Goal: Information Seeking & Learning: Learn about a topic

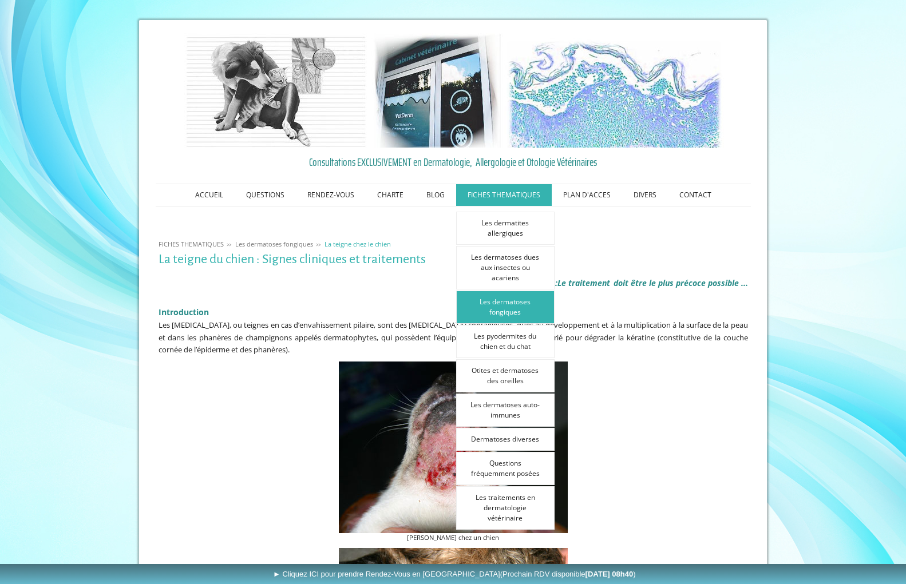
click at [505, 191] on link "FICHES THEMATIQUES" at bounding box center [504, 195] width 96 height 22
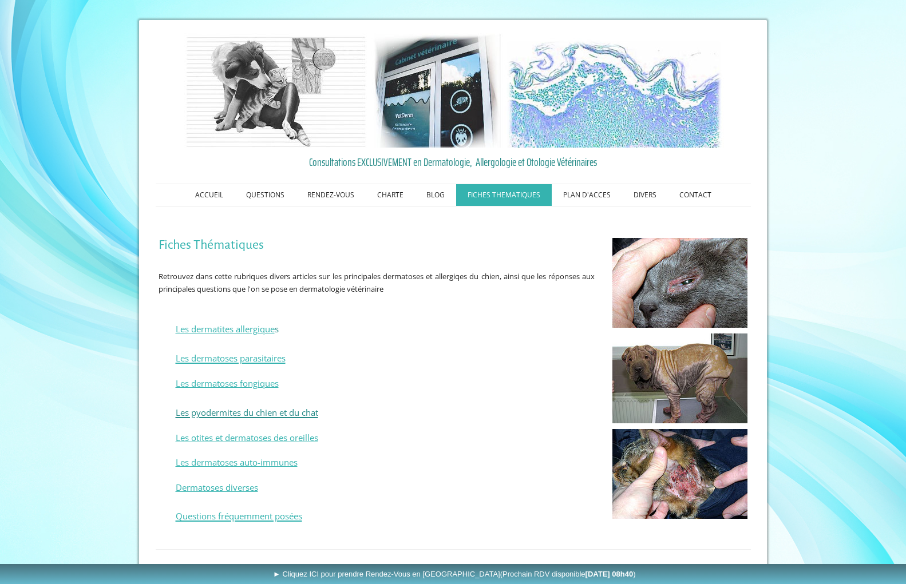
click at [251, 412] on span "Les pyodermites du chien et du chat" at bounding box center [247, 412] width 142 height 11
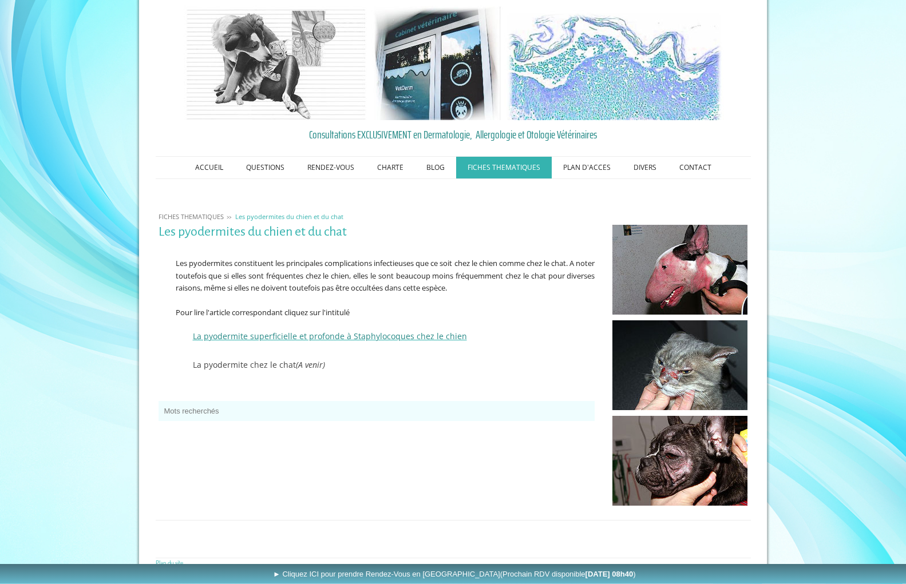
scroll to position [42, 0]
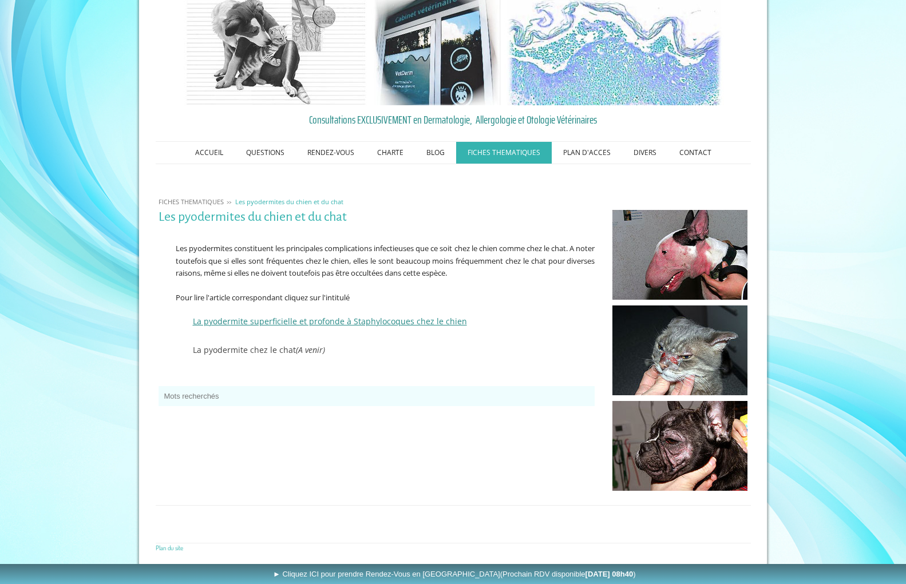
click at [391, 318] on span "La pyodermite superficielle et profonde à Staphylocoques chez le chien" at bounding box center [330, 321] width 274 height 11
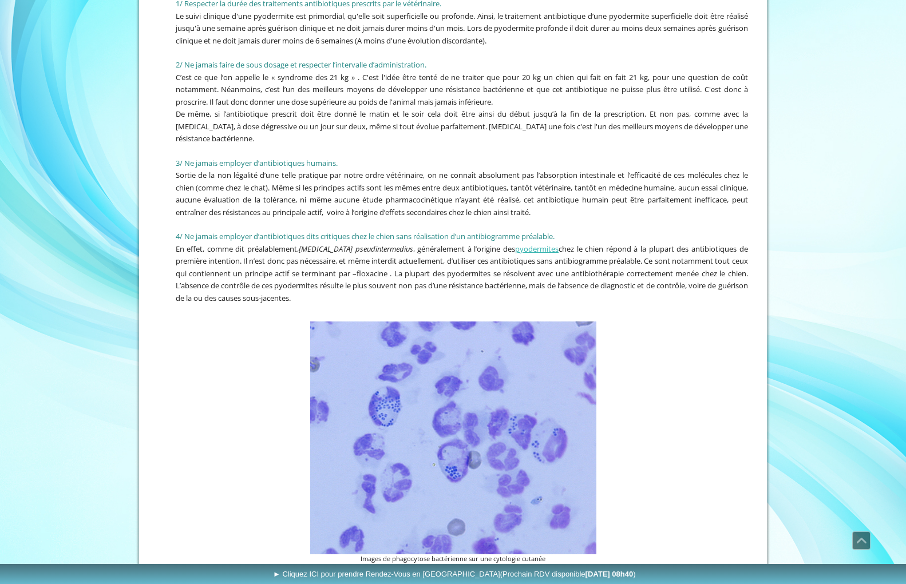
scroll to position [1459, 0]
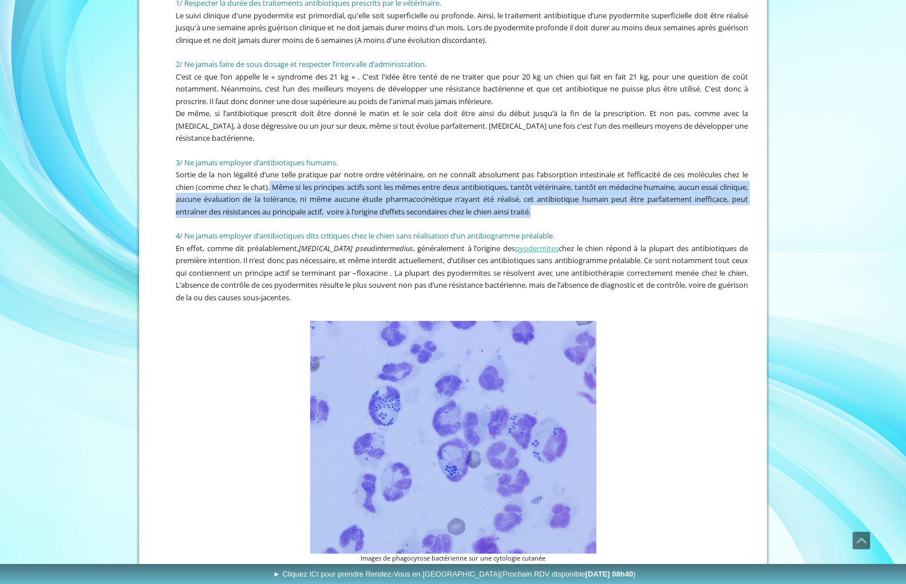
drag, startPoint x: 276, startPoint y: 169, endPoint x: 601, endPoint y: 200, distance: 325.8
click at [601, 200] on p "Sortie de la non légalité d’une telle pratique par notre ordre vétérinaire, on …" at bounding box center [452, 192] width 589 height 49
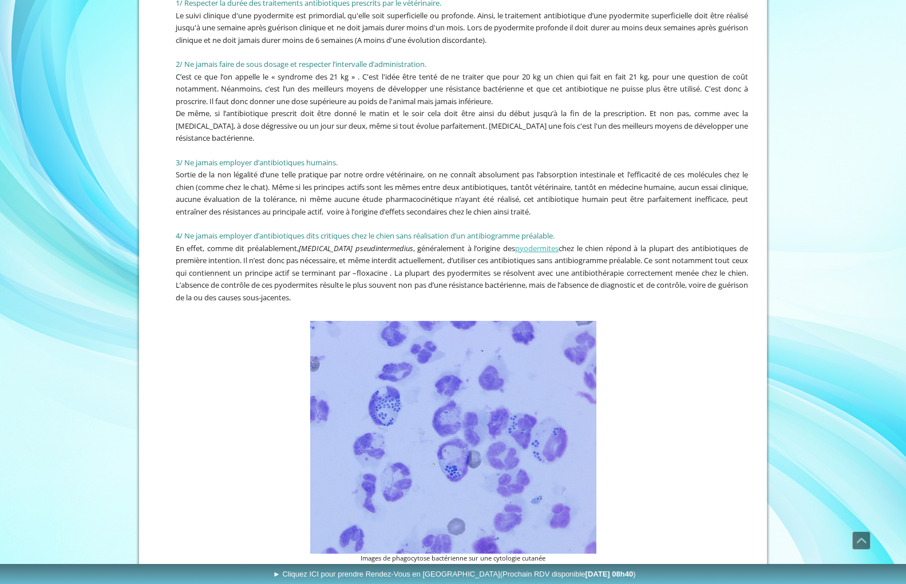
click at [601, 200] on p "Sortie de la non légalité d’une telle pratique par notre ordre vétérinaire, on …" at bounding box center [452, 192] width 589 height 49
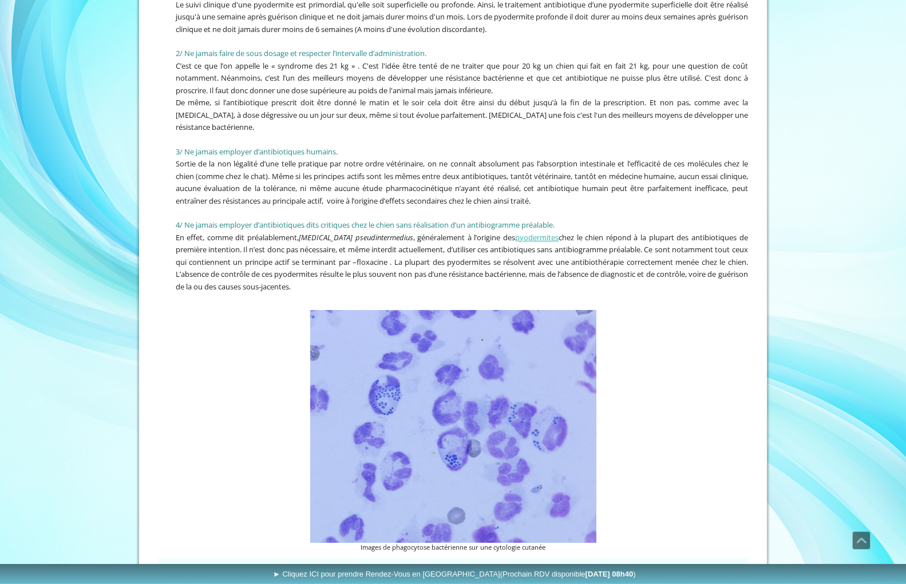
scroll to position [1341, 0]
